Goal: Navigation & Orientation: Understand site structure

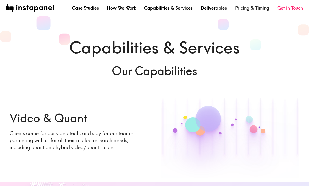
click at [257, 9] on link "Pricing & Timing" at bounding box center [252, 8] width 34 height 6
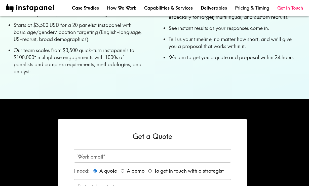
scroll to position [283, 0]
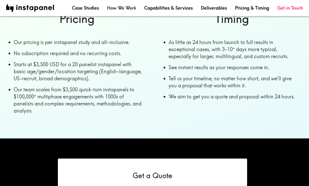
click at [127, 7] on link "How We Work" at bounding box center [121, 8] width 29 height 6
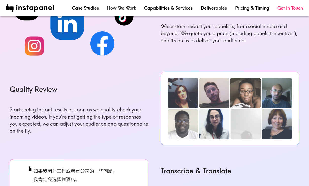
scroll to position [184, 0]
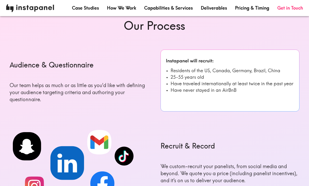
click at [34, 9] on img at bounding box center [30, 8] width 48 height 8
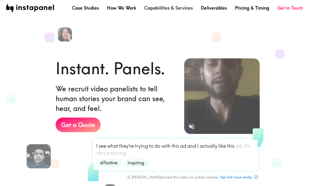
click at [173, 8] on link "Capabilities & Services" at bounding box center [168, 8] width 49 height 6
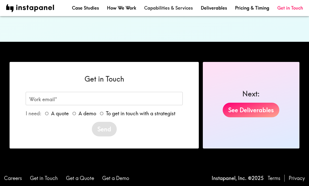
scroll to position [647, 0]
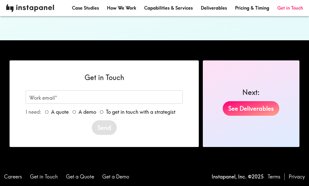
click at [40, 7] on img at bounding box center [30, 8] width 48 height 8
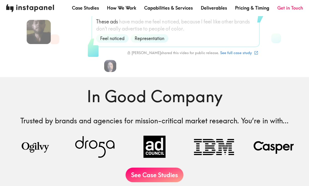
scroll to position [217, 0]
